Goal: Information Seeking & Learning: Find specific fact

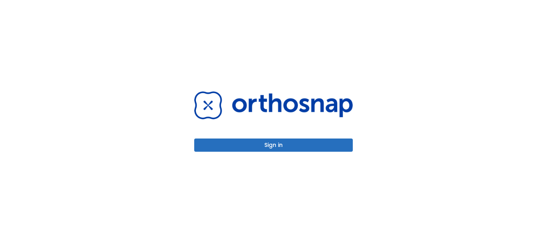
click at [272, 142] on button "Sign in" at bounding box center [273, 144] width 158 height 13
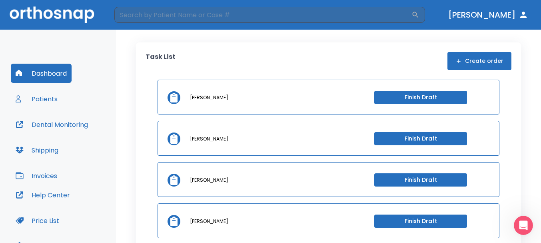
click at [42, 100] on button "Patients" at bounding box center [37, 98] width 52 height 19
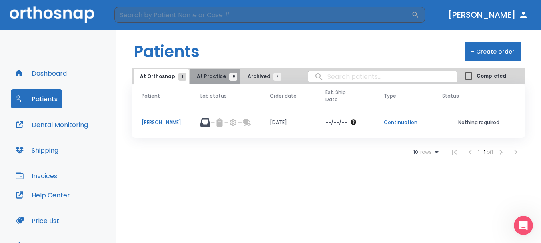
click at [213, 82] on button "At Practice 10" at bounding box center [215, 76] width 49 height 15
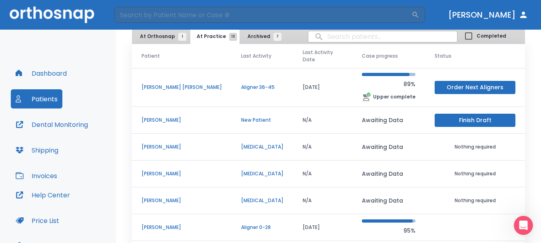
scroll to position [80, 0]
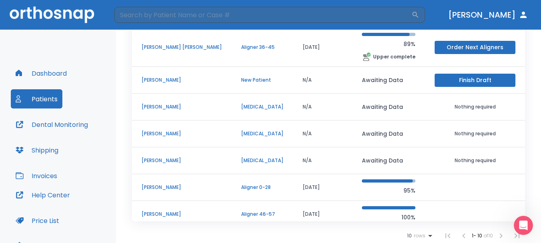
drag, startPoint x: 176, startPoint y: 153, endPoint x: 482, endPoint y: 148, distance: 305.8
click at [482, 148] on td "Nothing required" at bounding box center [475, 160] width 100 height 27
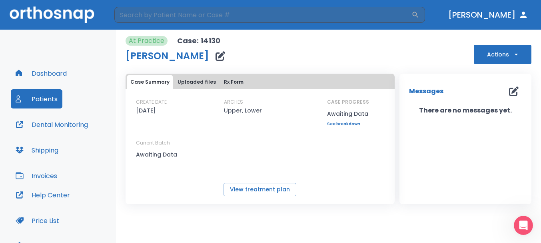
click at [499, 52] on button "Actions" at bounding box center [503, 54] width 58 height 19
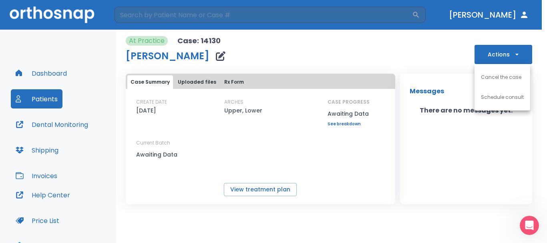
click at [495, 74] on p "Cancel the case" at bounding box center [501, 77] width 40 height 7
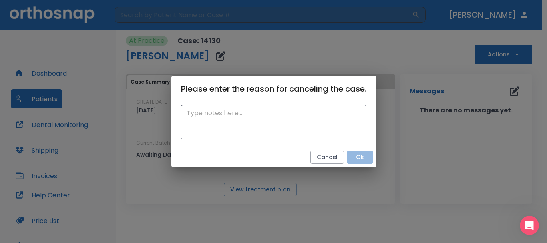
click at [357, 156] on button "Ok" at bounding box center [360, 156] width 26 height 13
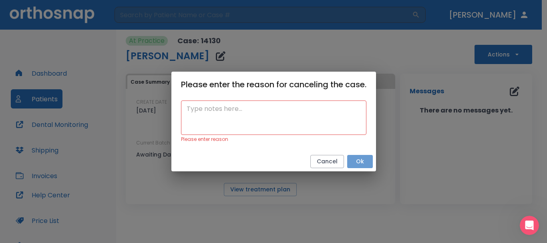
click at [357, 156] on button "Ok" at bounding box center [360, 161] width 26 height 13
click at [297, 121] on textarea at bounding box center [273, 118] width 174 height 28
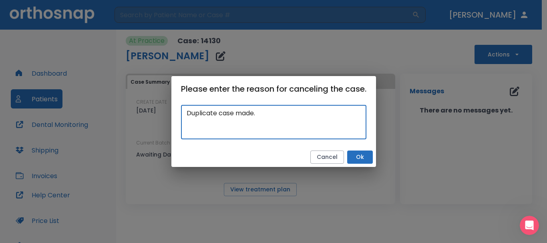
type textarea "Duplicate case made."
click at [357, 156] on button "Ok" at bounding box center [360, 156] width 26 height 13
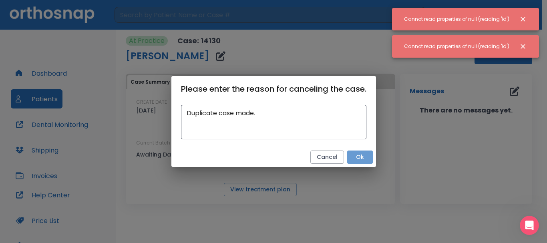
click at [357, 156] on button "Ok" at bounding box center [360, 156] width 26 height 13
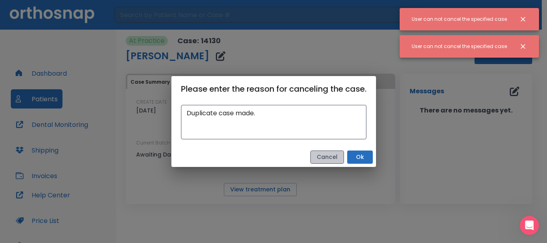
click at [335, 163] on button "Cancel" at bounding box center [327, 156] width 34 height 13
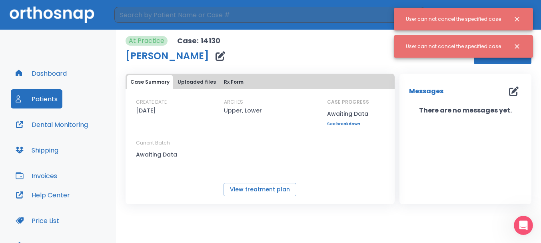
click at [515, 43] on icon "Close notification" at bounding box center [517, 46] width 8 height 8
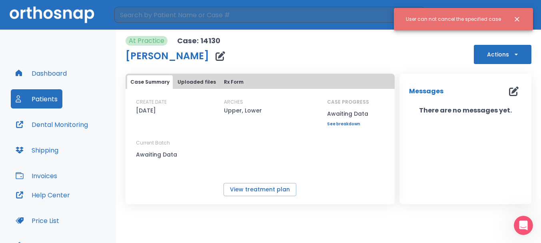
click at [519, 13] on button "Close notification" at bounding box center [517, 19] width 14 height 14
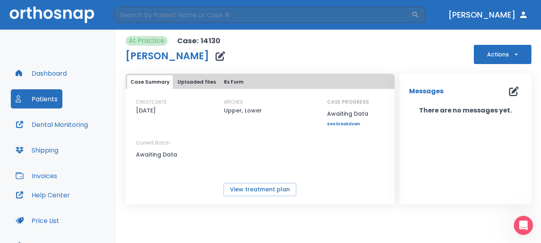
click at [36, 78] on button "Dashboard" at bounding box center [41, 73] width 61 height 19
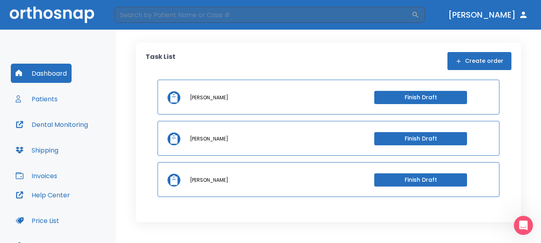
click at [36, 97] on button "Patients" at bounding box center [37, 98] width 52 height 19
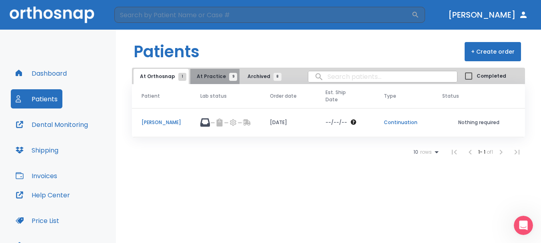
click at [213, 78] on span "At Practice 9" at bounding box center [215, 76] width 36 height 7
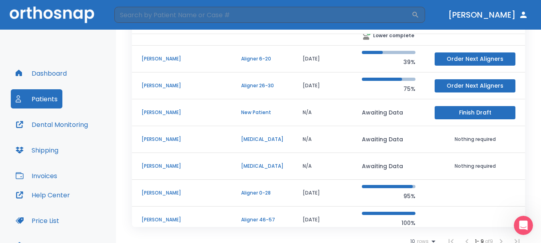
scroll to position [81, 0]
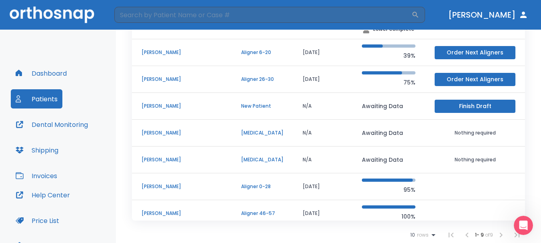
click at [165, 183] on p "Jesse Salazar" at bounding box center [182, 186] width 80 height 7
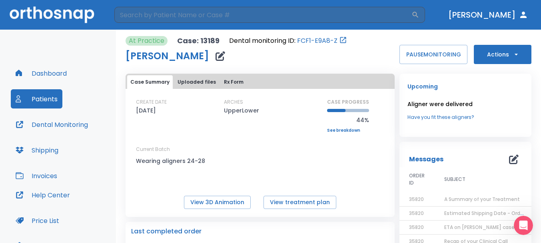
click at [505, 52] on button "Actions" at bounding box center [503, 54] width 58 height 19
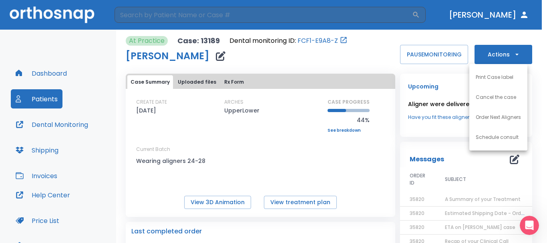
click at [506, 112] on li "Order Next Aligners" at bounding box center [498, 117] width 58 height 20
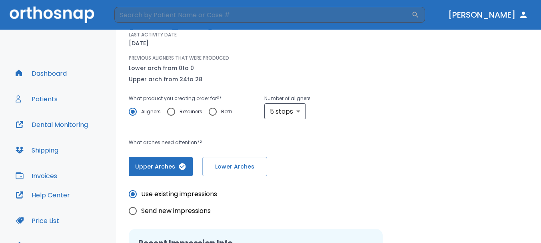
scroll to position [120, 0]
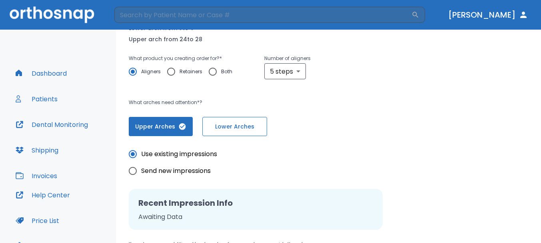
click at [235, 124] on span "Lower Arches" at bounding box center [235, 126] width 48 height 8
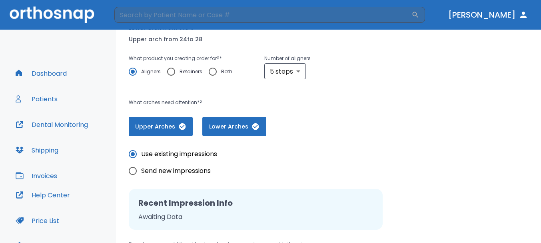
click at [188, 125] on button "Upper Arches" at bounding box center [161, 126] width 64 height 19
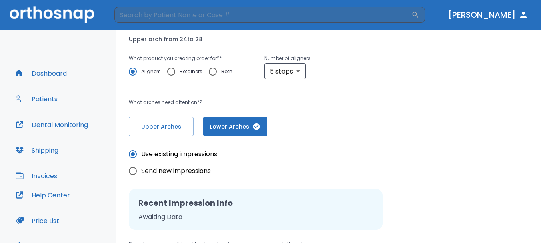
click at [132, 170] on input "Send new impressions" at bounding box center [132, 170] width 17 height 17
radio input "true"
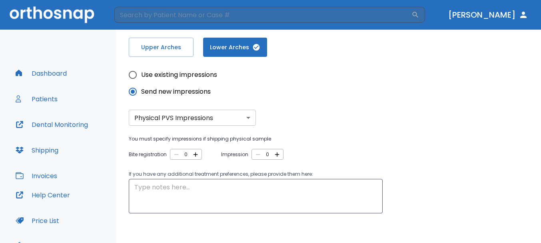
scroll to position [200, 0]
click at [193, 152] on icon "button" at bounding box center [195, 153] width 7 height 7
type input "1"
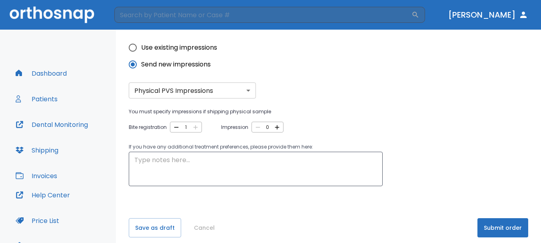
scroll to position [234, 0]
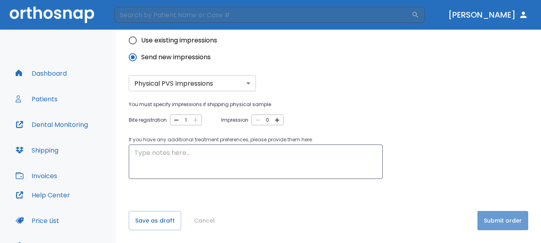
click at [491, 219] on button "Submit order" at bounding box center [503, 220] width 51 height 19
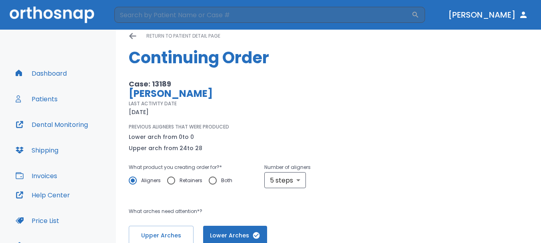
scroll to position [0, 0]
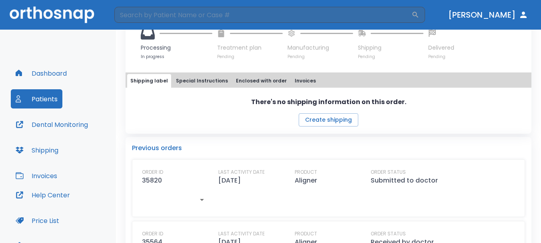
scroll to position [320, 0]
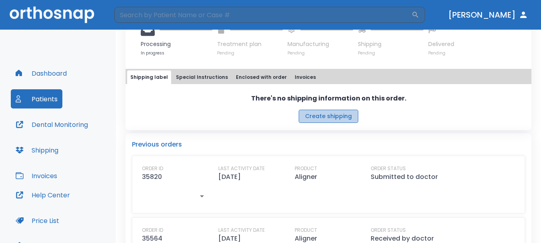
click at [335, 120] on button "Create shipping" at bounding box center [329, 116] width 60 height 13
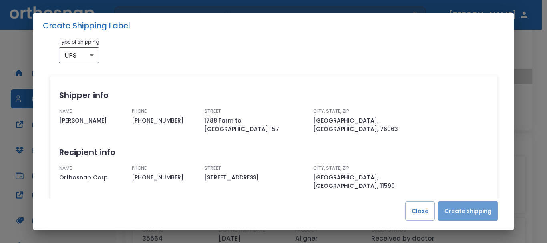
click at [469, 208] on button "Create shipping" at bounding box center [468, 210] width 60 height 19
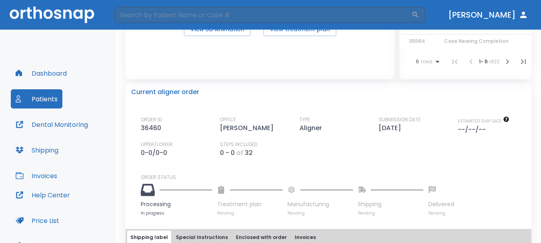
scroll to position [0, 0]
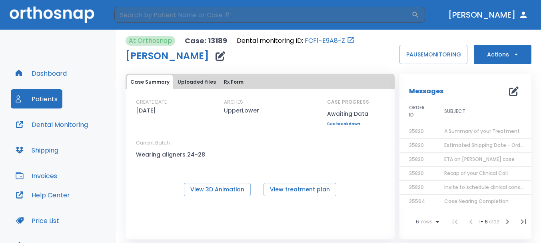
click at [487, 52] on button "Actions" at bounding box center [503, 54] width 58 height 19
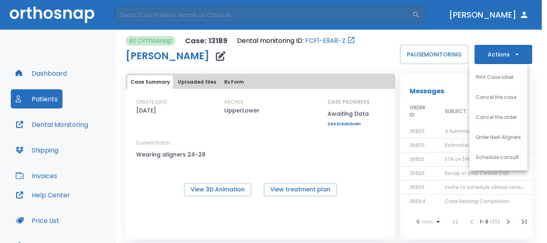
click at [487, 52] on div at bounding box center [273, 121] width 547 height 243
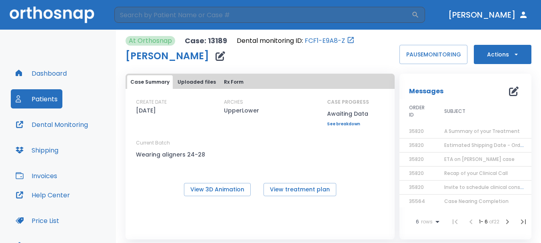
click at [30, 109] on div "Dashboard Patients Dental Monitoring Shipping Invoices" at bounding box center [58, 125] width 94 height 122
click at [34, 98] on button "Patients" at bounding box center [37, 98] width 52 height 19
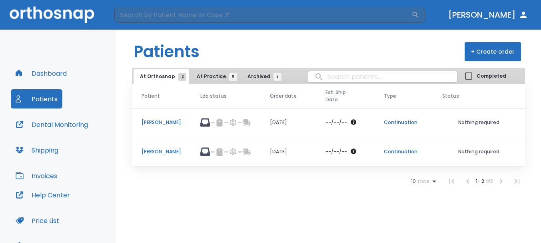
click at [181, 153] on p "anna allumbaugh-cross" at bounding box center [162, 151] width 40 height 7
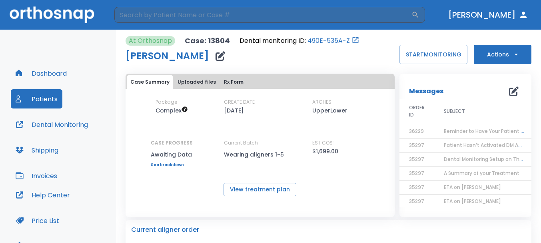
click at [50, 72] on button "Dashboard" at bounding box center [41, 73] width 61 height 19
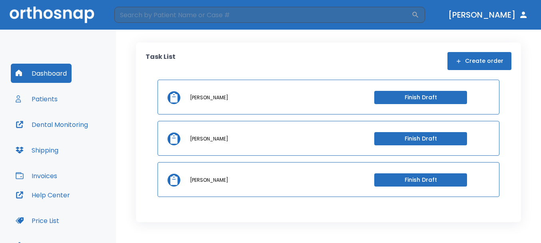
click at [42, 97] on button "Patients" at bounding box center [37, 98] width 52 height 19
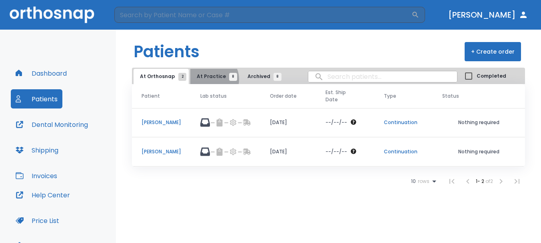
click at [209, 79] on span "At Practice 8" at bounding box center [215, 76] width 36 height 7
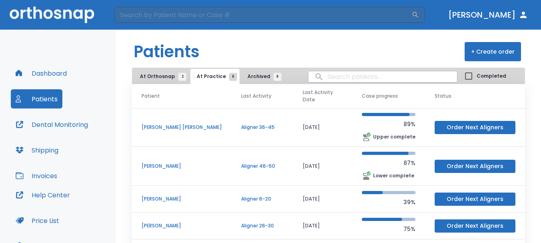
click at [156, 77] on span "At Orthosnap 2" at bounding box center [161, 76] width 42 height 7
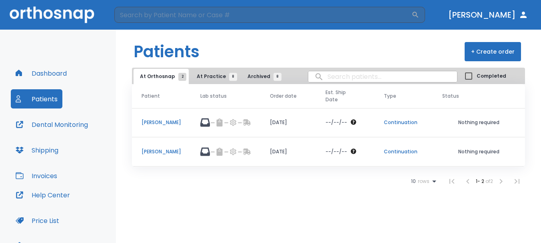
click at [168, 118] on td "Jesse Salazar" at bounding box center [161, 122] width 59 height 29
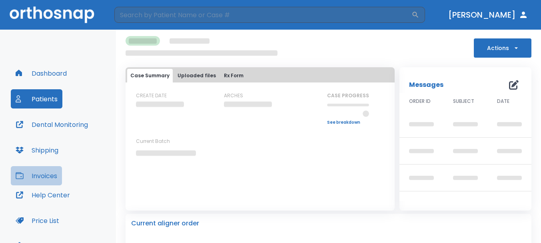
click at [52, 174] on button "Invoices" at bounding box center [36, 175] width 51 height 19
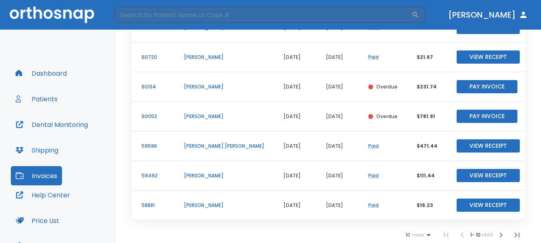
click at [57, 223] on button "Price List" at bounding box center [37, 220] width 53 height 19
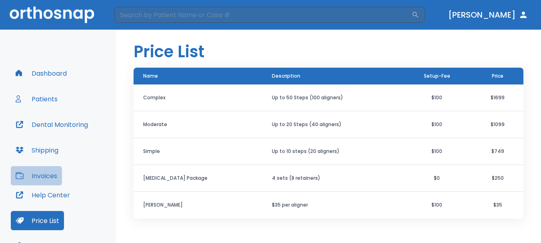
click at [51, 173] on button "Invoices" at bounding box center [36, 175] width 51 height 19
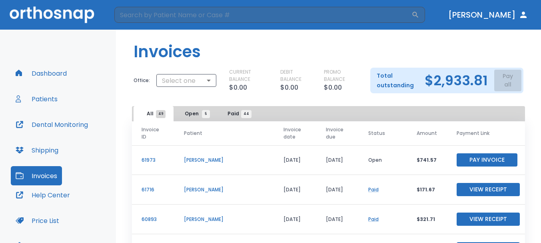
click at [188, 114] on span "Open 5" at bounding box center [195, 113] width 21 height 7
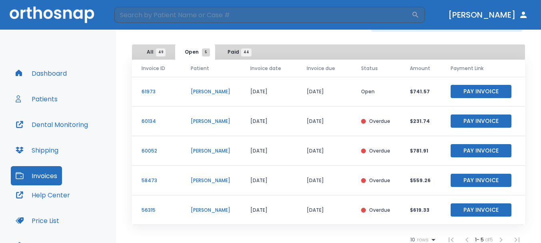
scroll to position [73, 0]
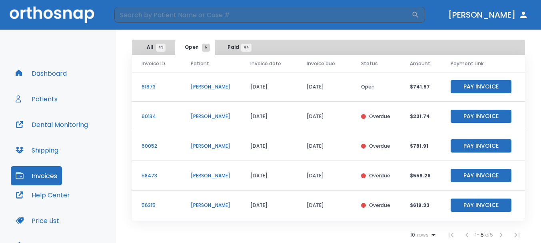
click at [148, 44] on span "All 49" at bounding box center [154, 47] width 14 height 7
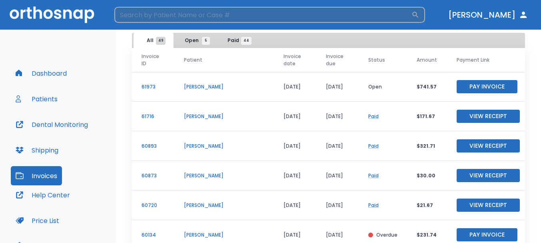
click at [163, 16] on input "search" at bounding box center [262, 15] width 297 height 16
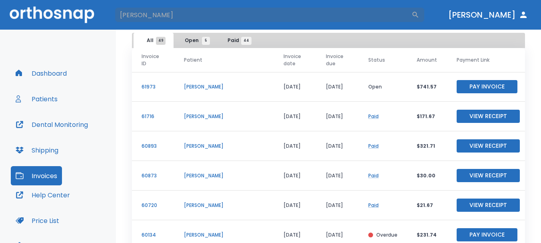
type input "jesse salazar"
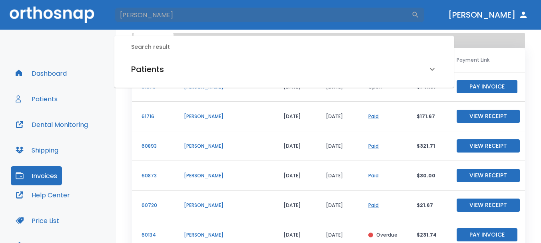
click at [431, 69] on icon at bounding box center [432, 69] width 5 height 3
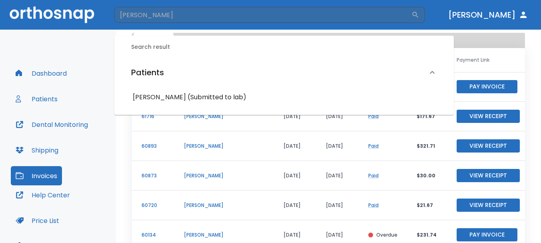
click at [204, 93] on h6 "Jesse Salazar (Submitted to lab)" at bounding box center [284, 97] width 303 height 11
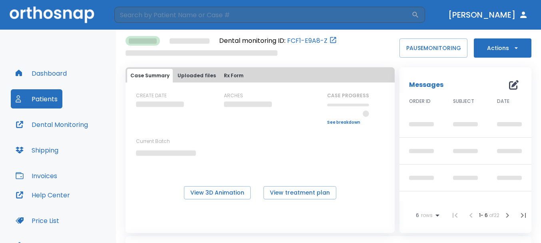
click at [40, 172] on button "Invoices" at bounding box center [36, 175] width 51 height 19
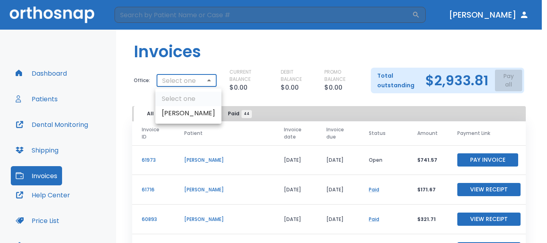
click at [209, 82] on body "​ Dr. Hevrin Dashboard Patients Dental Monitoring Shipping Invoices Help Center…" at bounding box center [273, 121] width 547 height 243
click at [192, 112] on li "Kathy Hevrin" at bounding box center [188, 113] width 66 height 14
type input "2614"
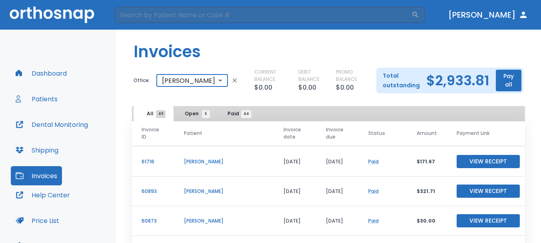
scroll to position [40, 0]
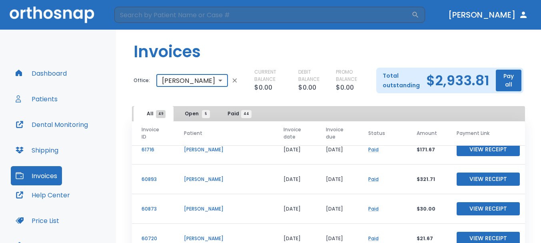
click at [216, 152] on p "Jesse Salazar" at bounding box center [224, 149] width 80 height 7
click at [210, 150] on p "Jesse Salazar" at bounding box center [224, 149] width 80 height 7
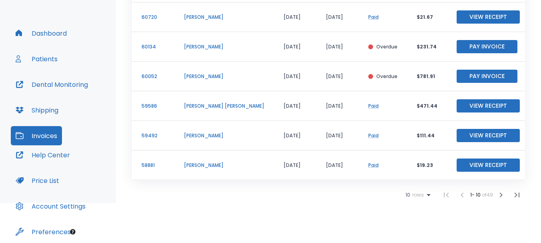
click at [500, 195] on icon "button" at bounding box center [501, 195] width 3 height 5
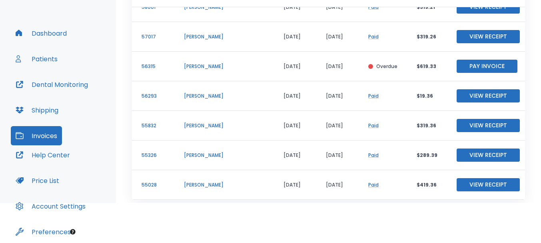
scroll to position [118, 0]
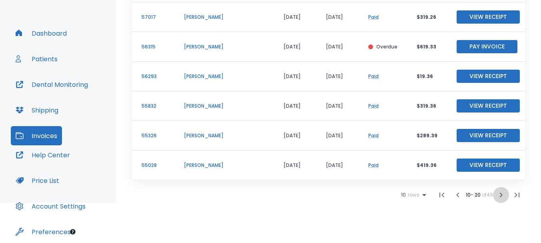
click at [497, 198] on icon "button" at bounding box center [502, 195] width 10 height 10
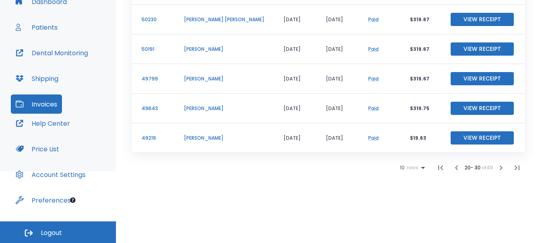
scroll to position [115, 0]
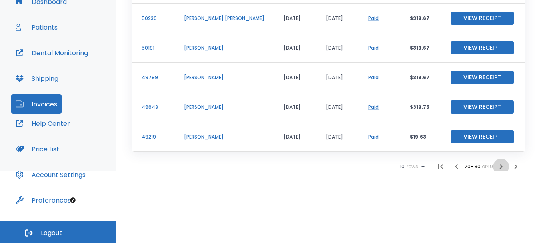
click at [500, 166] on icon "button" at bounding box center [501, 166] width 3 height 5
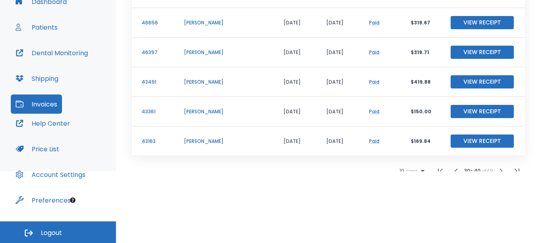
scroll to position [118, 0]
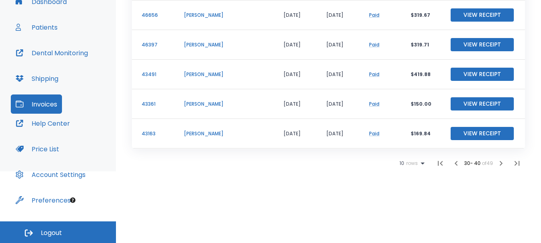
click at [500, 163] on icon "button" at bounding box center [502, 163] width 10 height 10
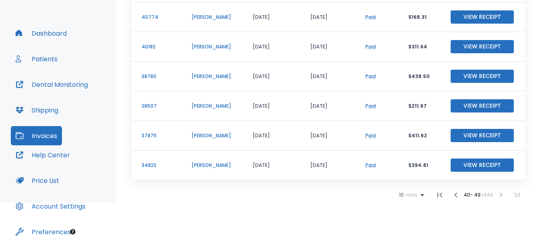
scroll to position [34, 0]
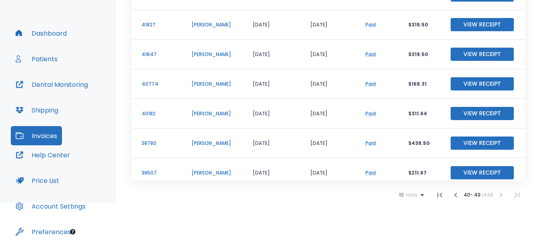
click at [35, 176] on button "Price List" at bounding box center [37, 180] width 53 height 19
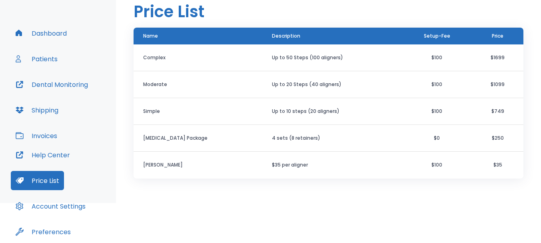
click at [49, 137] on button "Invoices" at bounding box center [36, 135] width 51 height 19
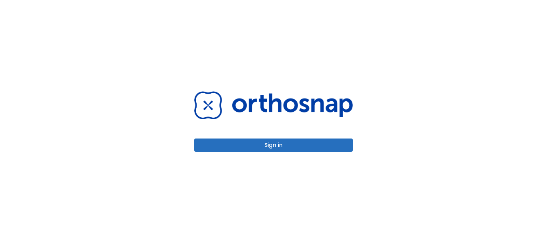
click at [304, 150] on button "Sign in" at bounding box center [273, 144] width 158 height 13
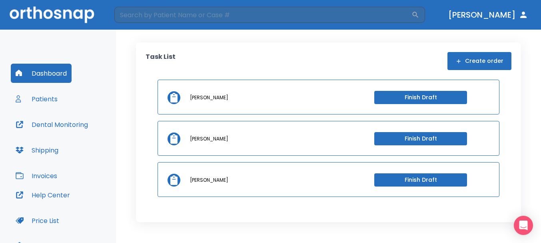
click at [36, 170] on button "Invoices" at bounding box center [36, 175] width 51 height 19
